Goal: Find specific page/section: Find specific page/section

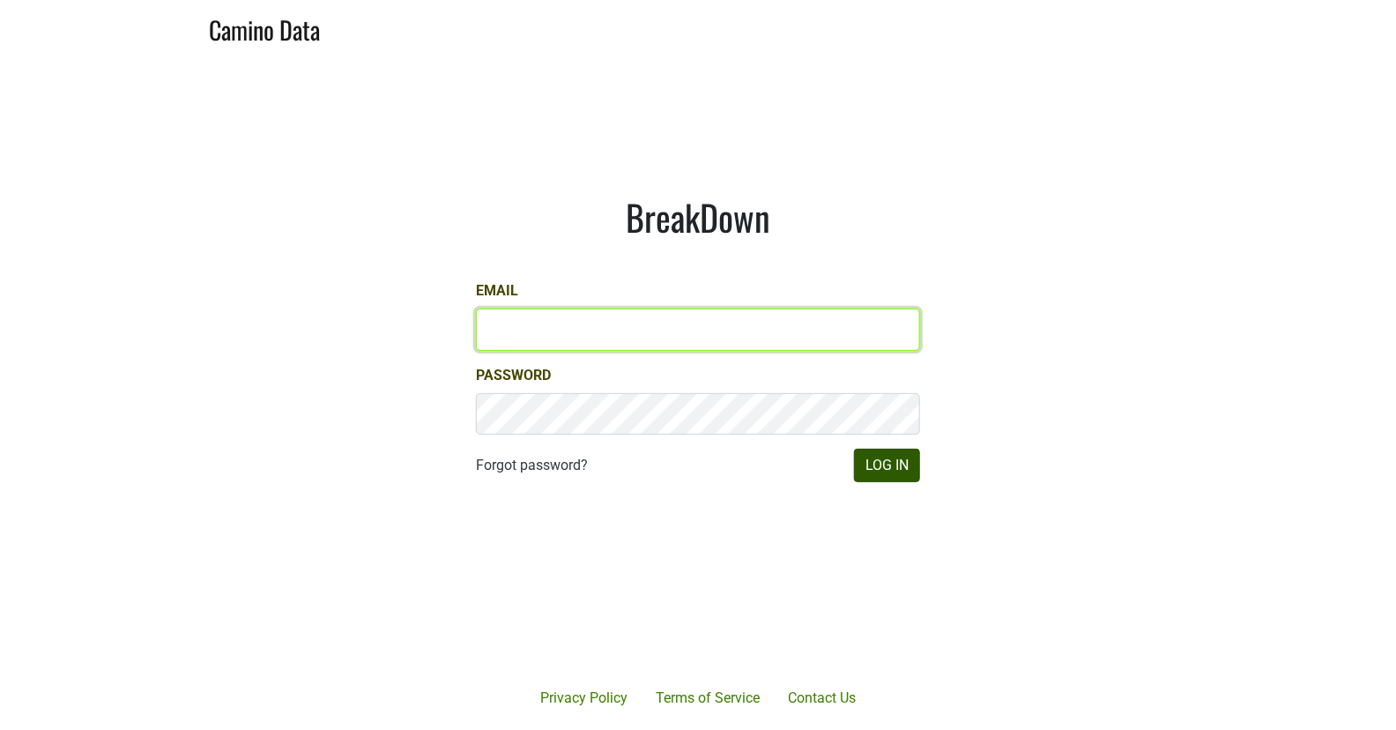
type input "[EMAIL_ADDRESS][DOMAIN_NAME]"
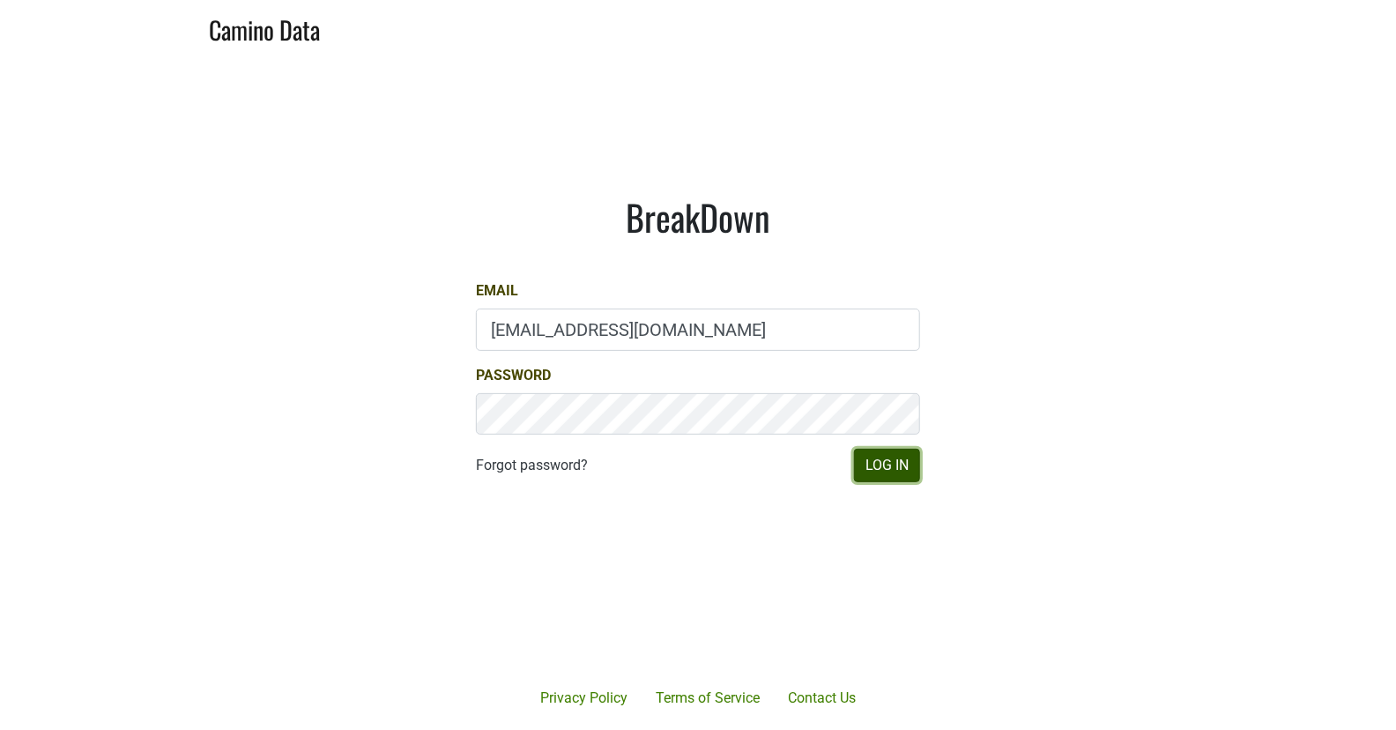
click at [877, 479] on button "Log In" at bounding box center [887, 465] width 66 height 33
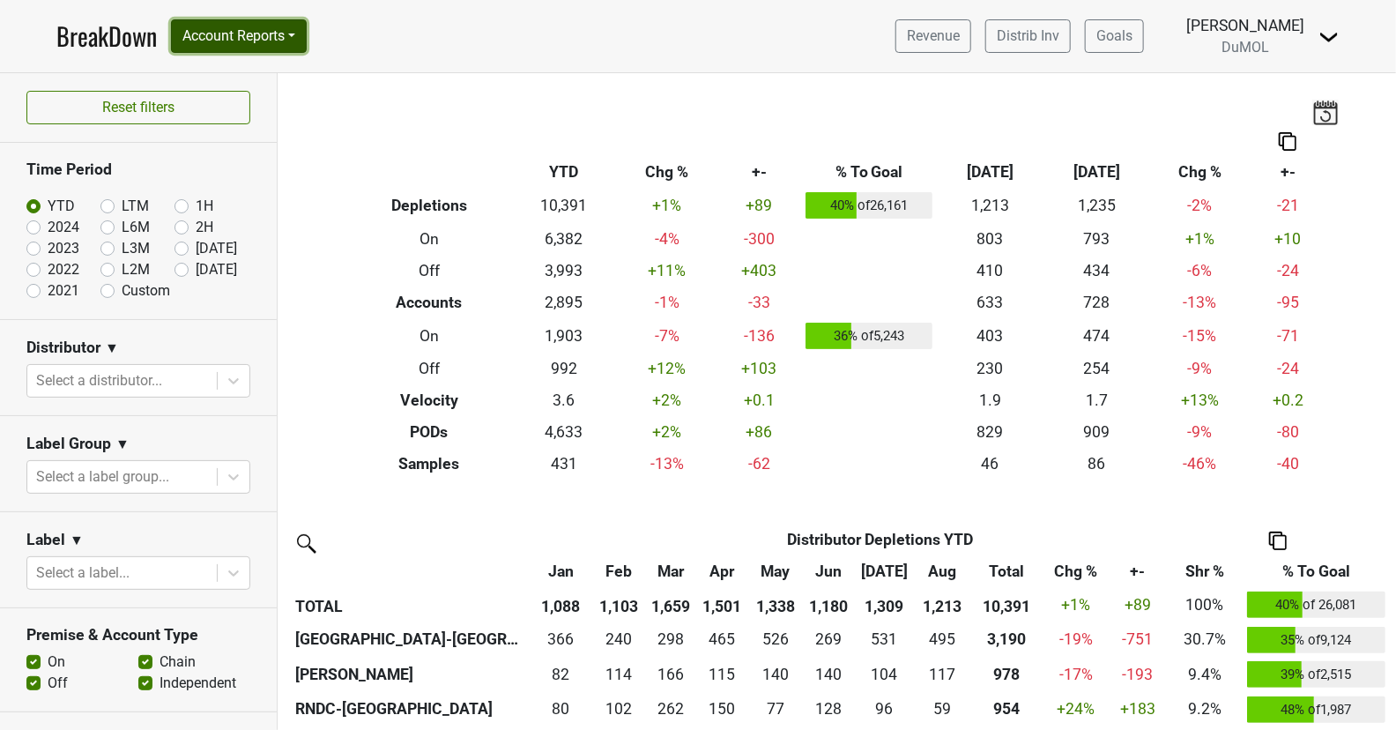
click at [262, 43] on button "Account Reports" at bounding box center [239, 35] width 136 height 33
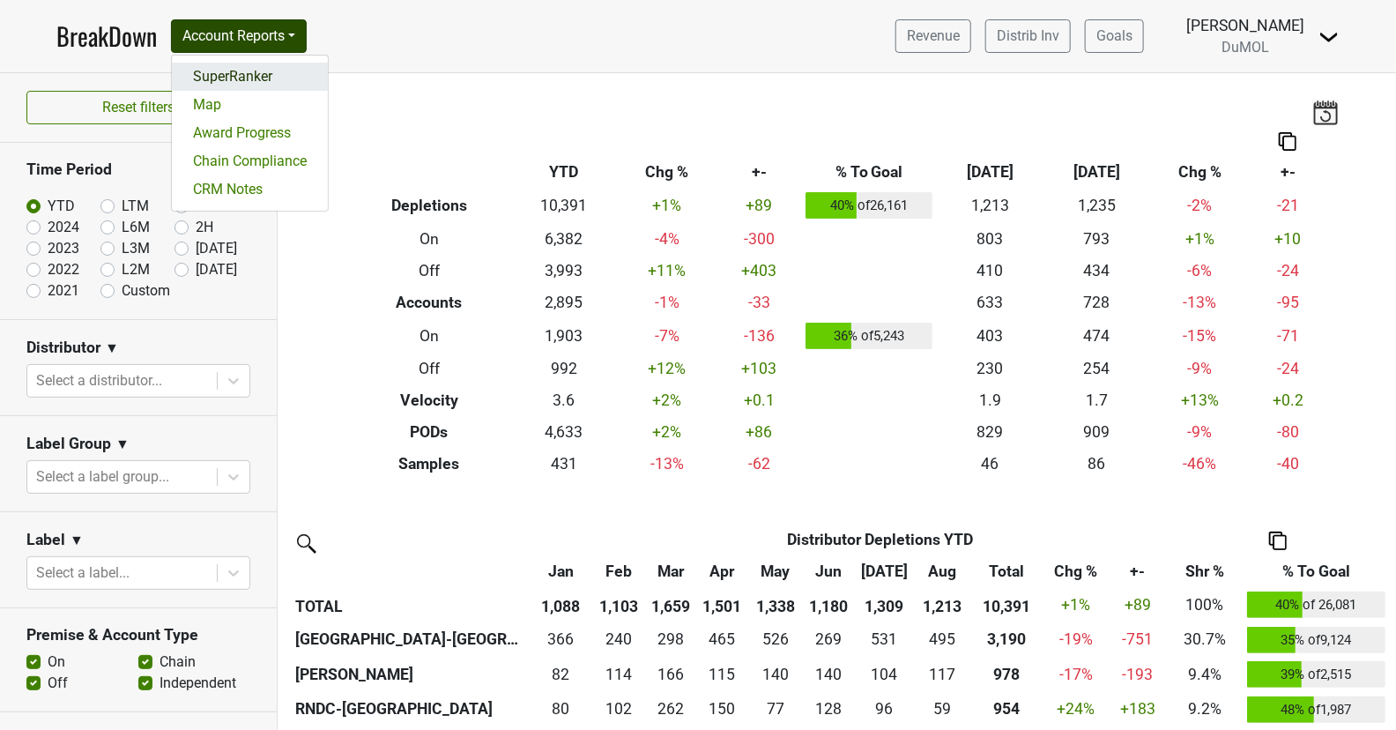
click at [267, 75] on link "SuperRanker" at bounding box center [250, 77] width 156 height 28
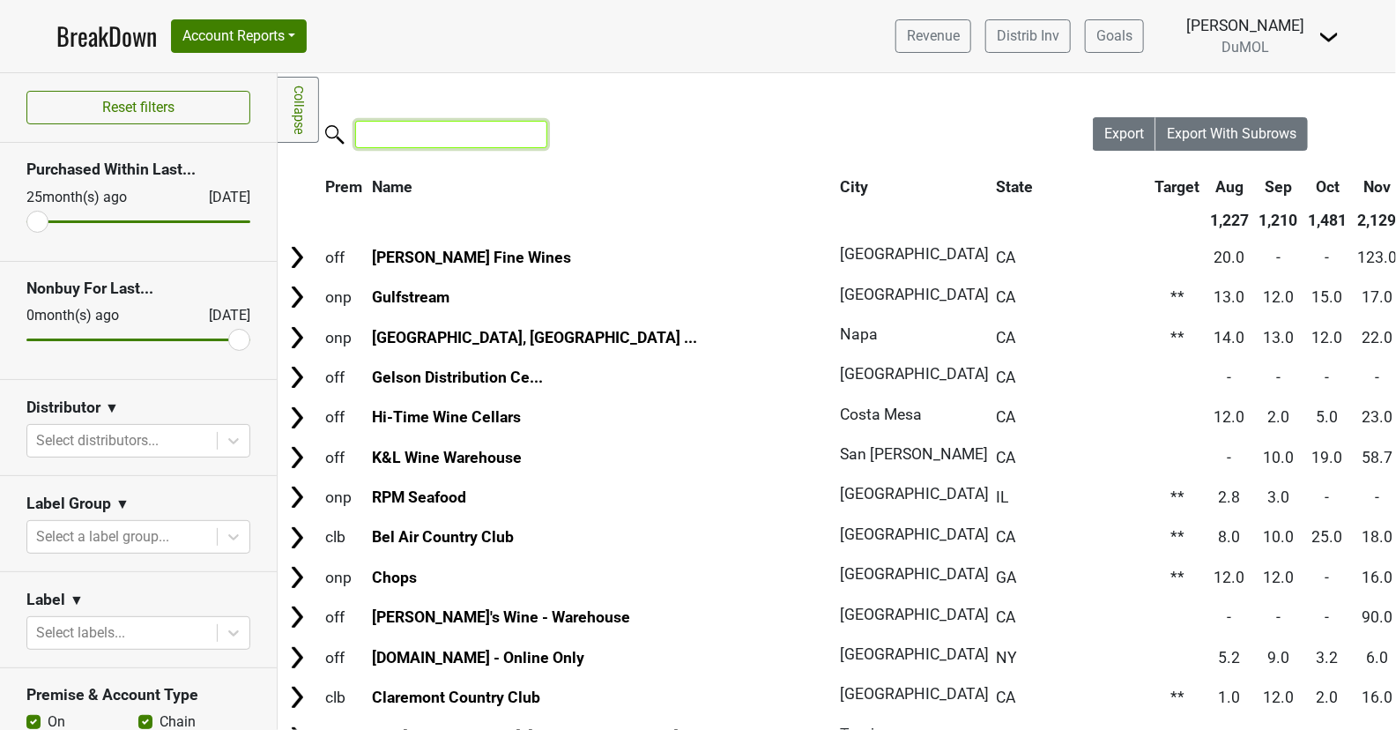
click at [486, 142] on input "search" at bounding box center [451, 134] width 192 height 27
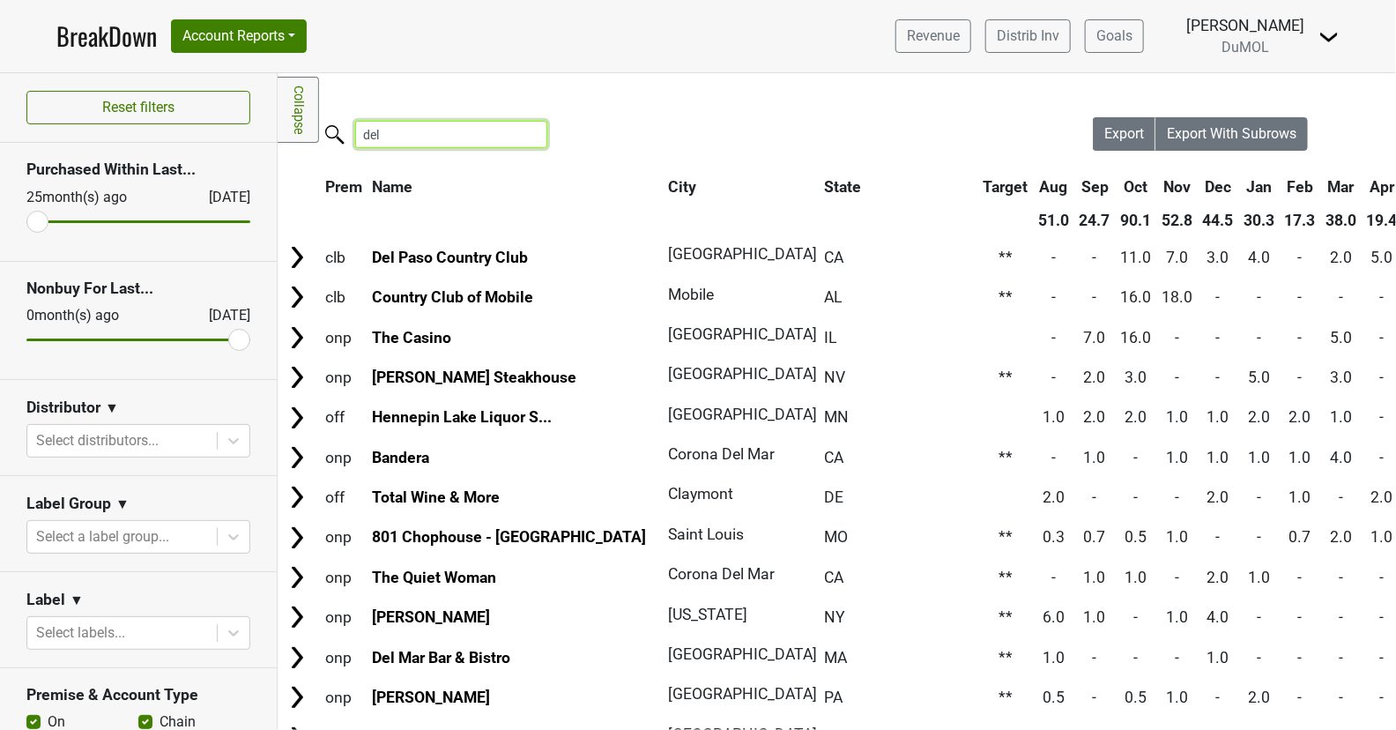
type input "del p"
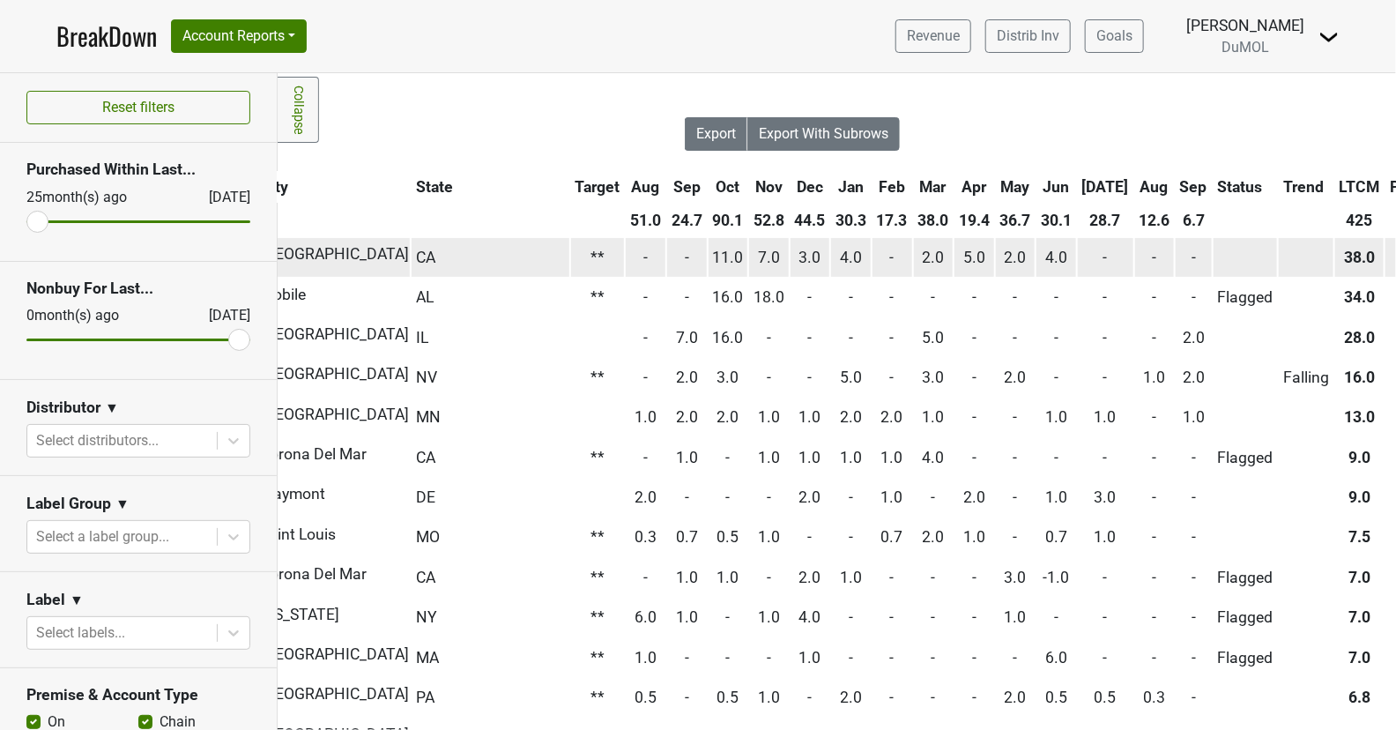
scroll to position [0, 424]
